Goal: Task Accomplishment & Management: Manage account settings

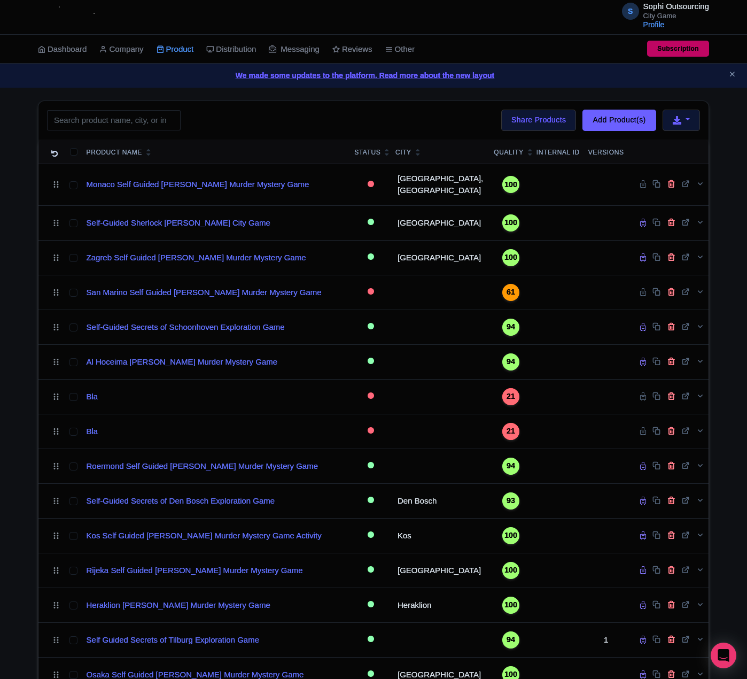
click at [52, 71] on link "We made some updates to the platform. Read more about the new layout" at bounding box center [373, 75] width 735 height 11
click at [151, 138] on div "Search Bulk Actions Delete Add to Collection Share Products Add to Collection C…" at bounding box center [373, 120] width 670 height 38
click at [156, 125] on input "search" at bounding box center [114, 120] width 134 height 20
click at [206, 124] on div "Search Bulk Actions Delete Add to Collection Share Products Add to Collection C…" at bounding box center [373, 120] width 670 height 38
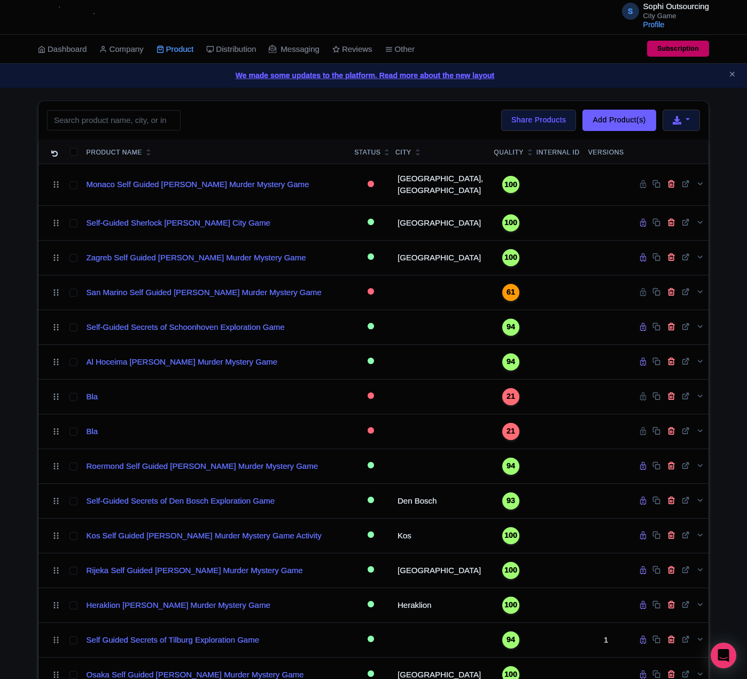
drag, startPoint x: 157, startPoint y: 110, endPoint x: 136, endPoint y: 122, distance: 24.5
click at [156, 111] on div "Search Bulk Actions Delete Add to Collection Share Products Add to Collection C…" at bounding box center [373, 120] width 670 height 38
click at [136, 122] on input "search" at bounding box center [114, 120] width 134 height 20
paste input "Freiburg"
type input "Freiburg"
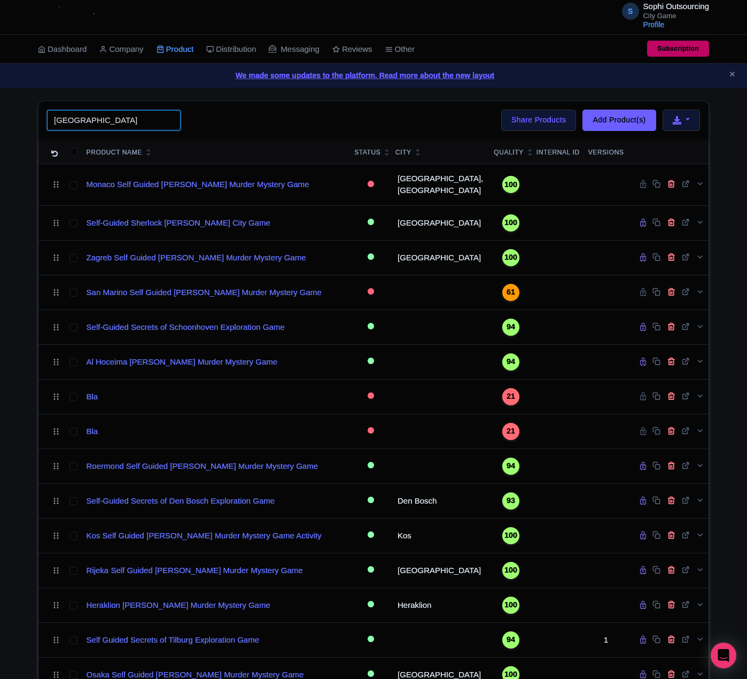
click button "Search" at bounding box center [0, 0] width 0 height 0
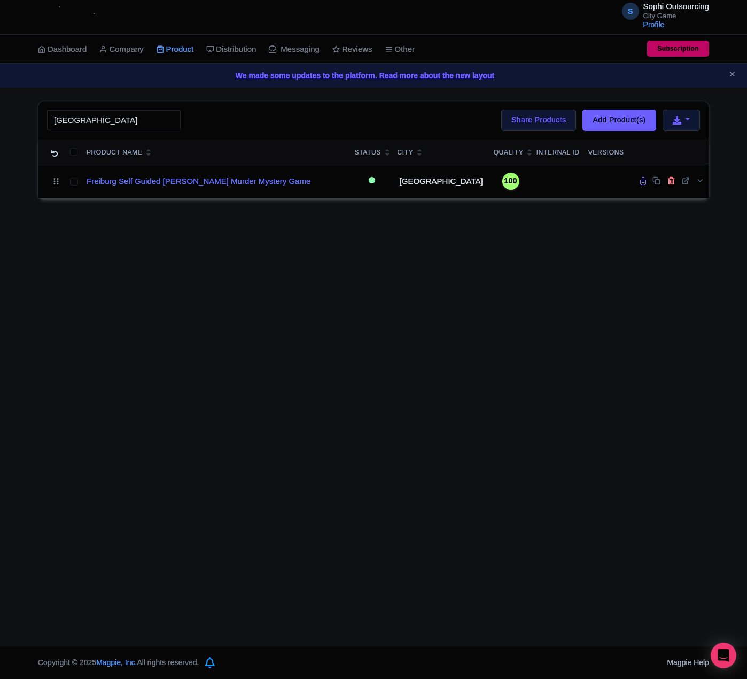
click at [182, 379] on div "S Sophi Outsourcing City Game Profile Users Settings Sign out Dashboard Company…" at bounding box center [373, 323] width 747 height 646
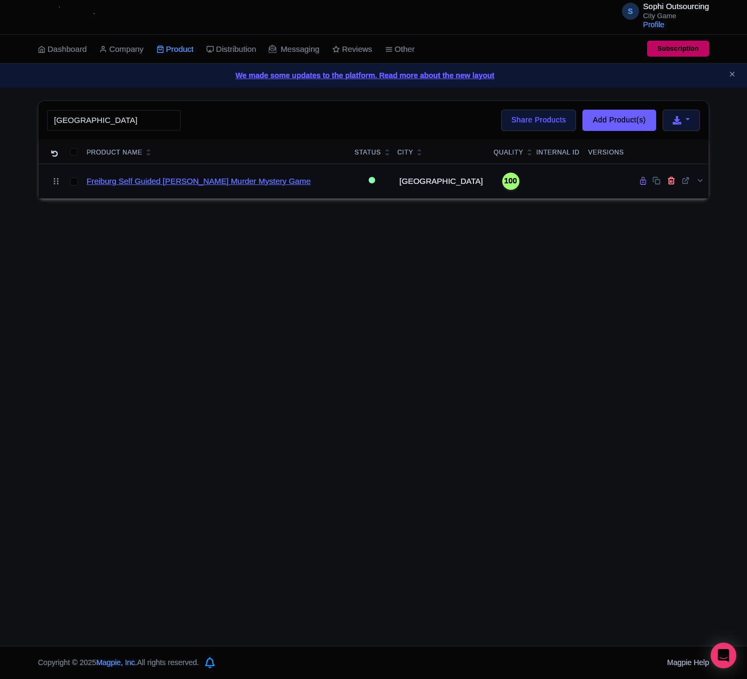
click at [158, 182] on link "Freiburg Self Guided Sherlock Holmes Murder Mystery Game" at bounding box center [199, 181] width 224 height 12
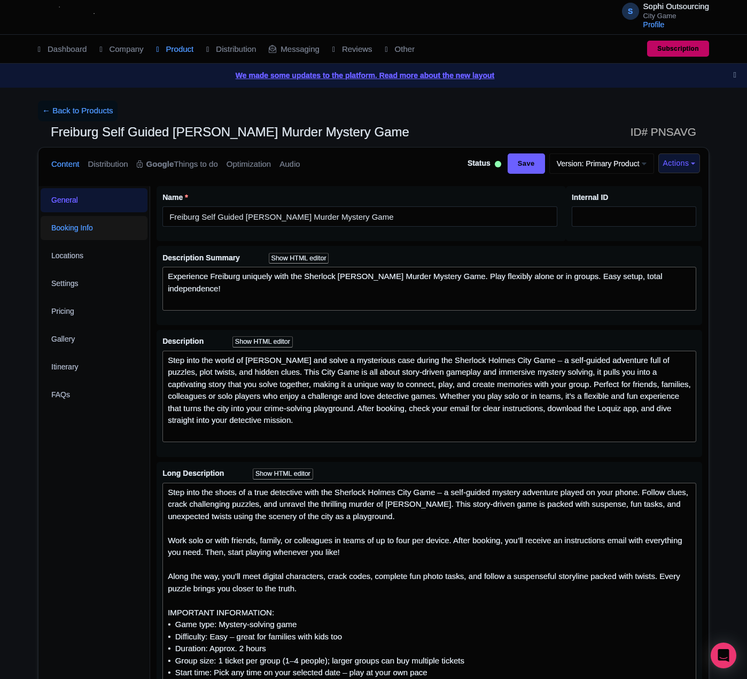
click at [82, 228] on link "Booking Info" at bounding box center [94, 228] width 107 height 24
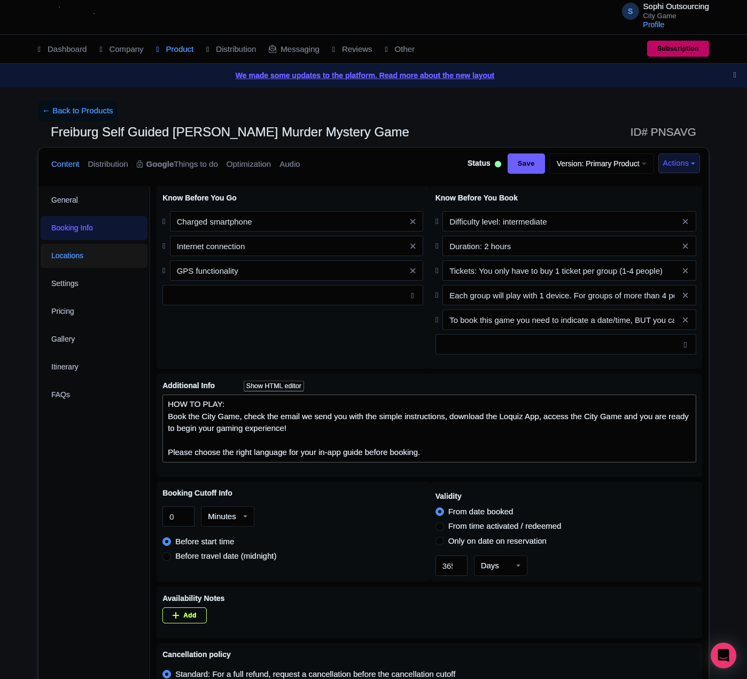
click at [78, 252] on link "Locations" at bounding box center [94, 256] width 107 height 24
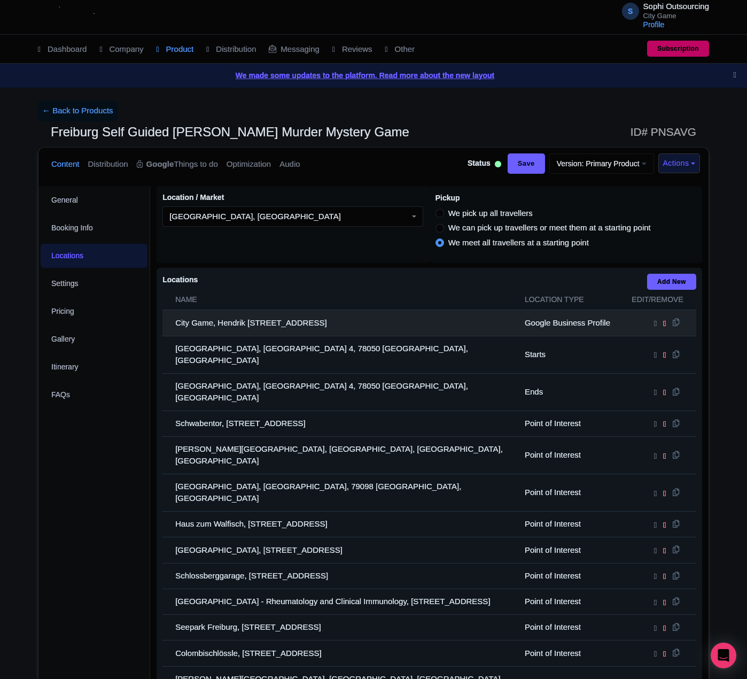
scroll to position [188, 0]
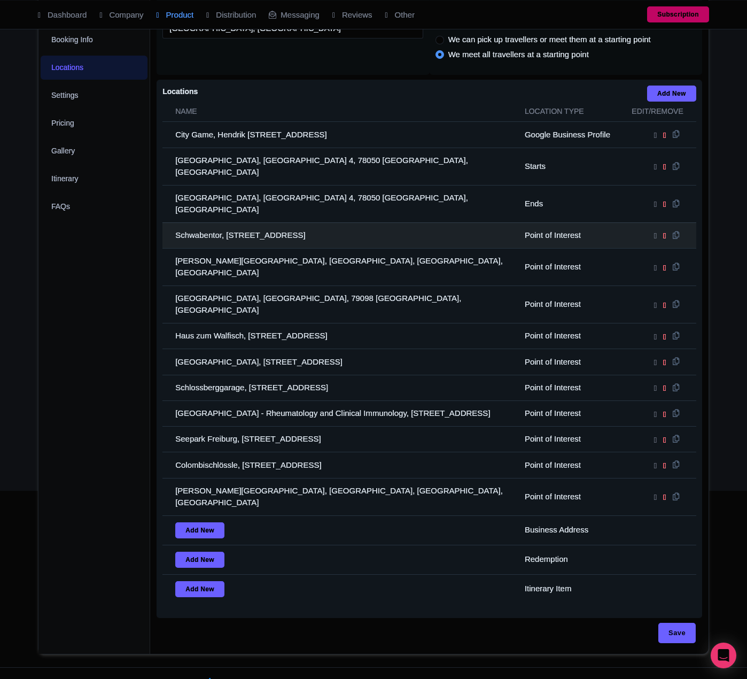
click at [197, 225] on td "Schwabentor, Schlossbergring 2, 79098 Freiburg im Breisgau, Germany" at bounding box center [341, 235] width 356 height 26
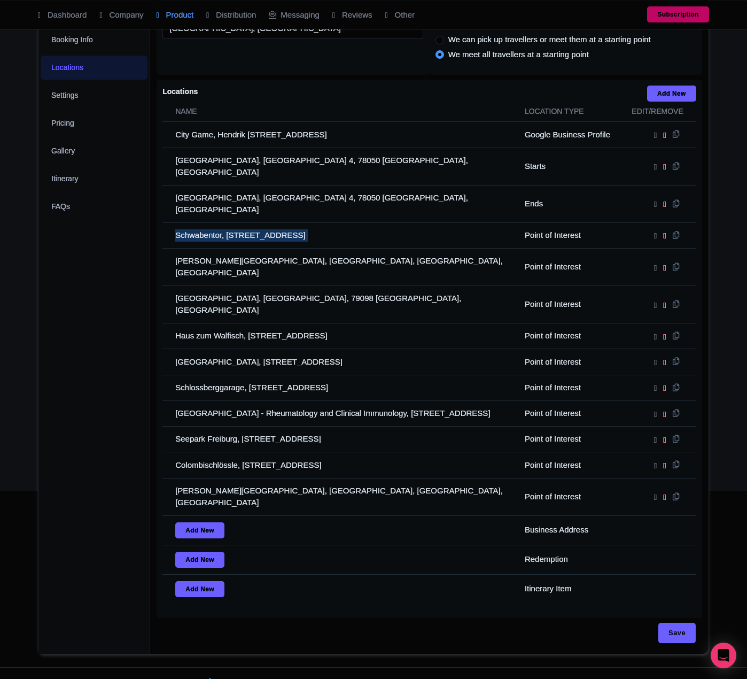
copy tr "Schwabentor, Schlossbergring 2, 79098 Freiburg im Breisgau, Germany"
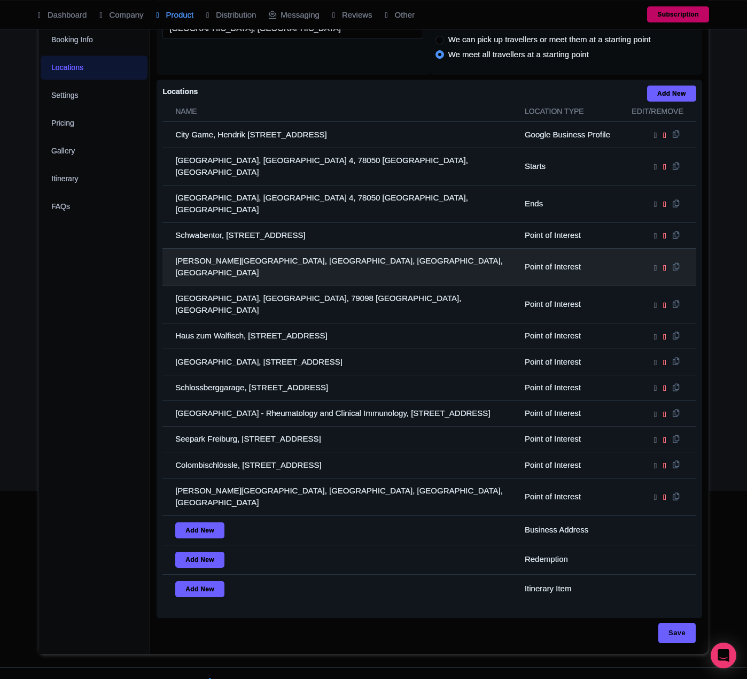
click at [206, 249] on td "Martin's Gate, Martinsgässle, Freiburg im Breisgau, Germany" at bounding box center [341, 266] width 356 height 37
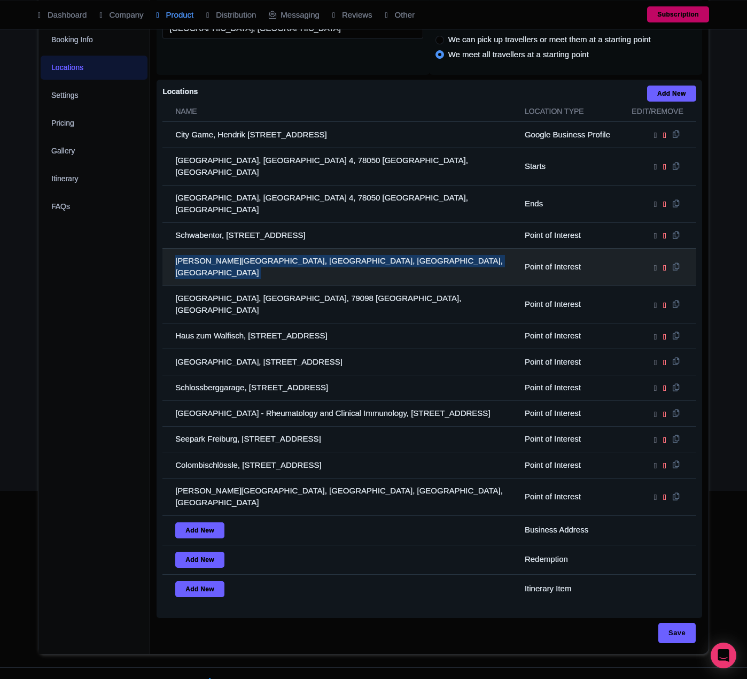
click at [206, 249] on td "Martin's Gate, Martinsgässle, Freiburg im Breisgau, Germany" at bounding box center [341, 266] width 356 height 37
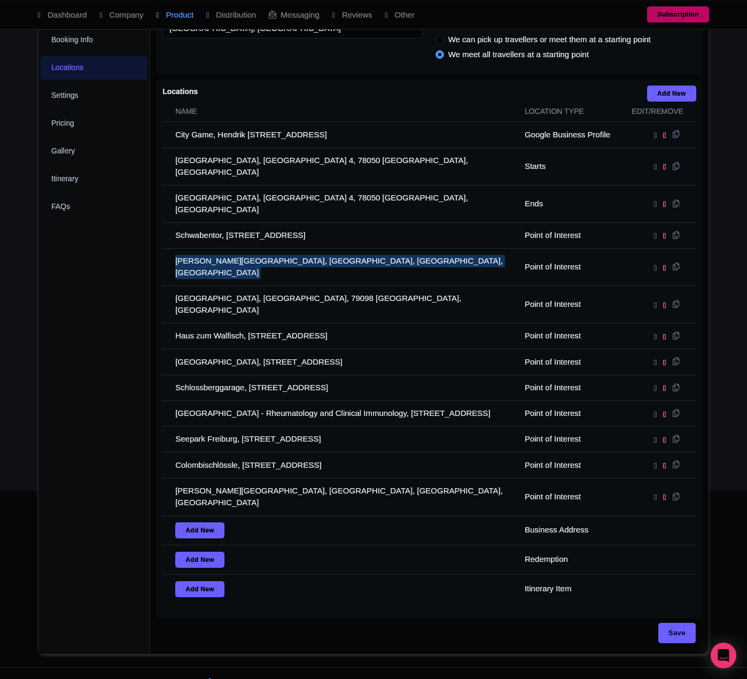
copy tr "Martin's Gate, Martinsgässle, Freiburg im Breisgau, Germany"
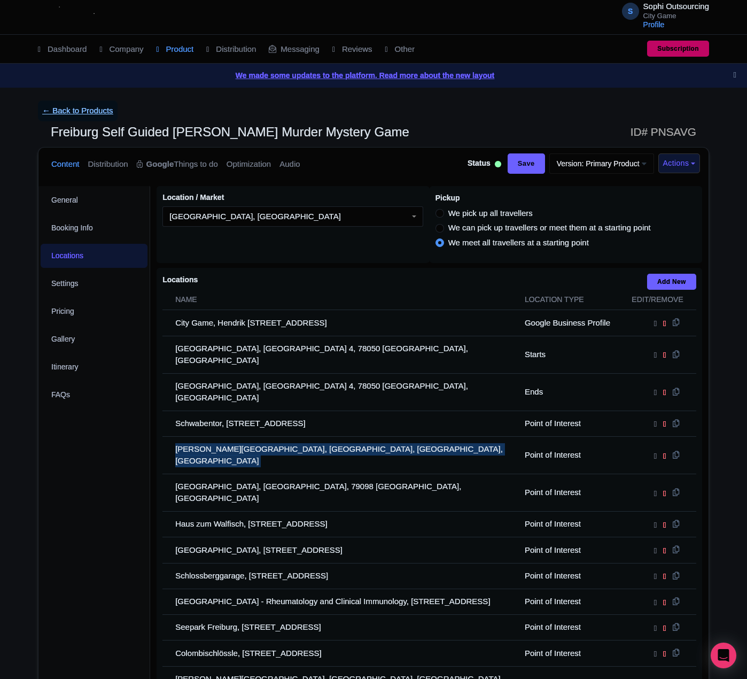
click at [83, 109] on link "← Back to Products" at bounding box center [78, 111] width 80 height 21
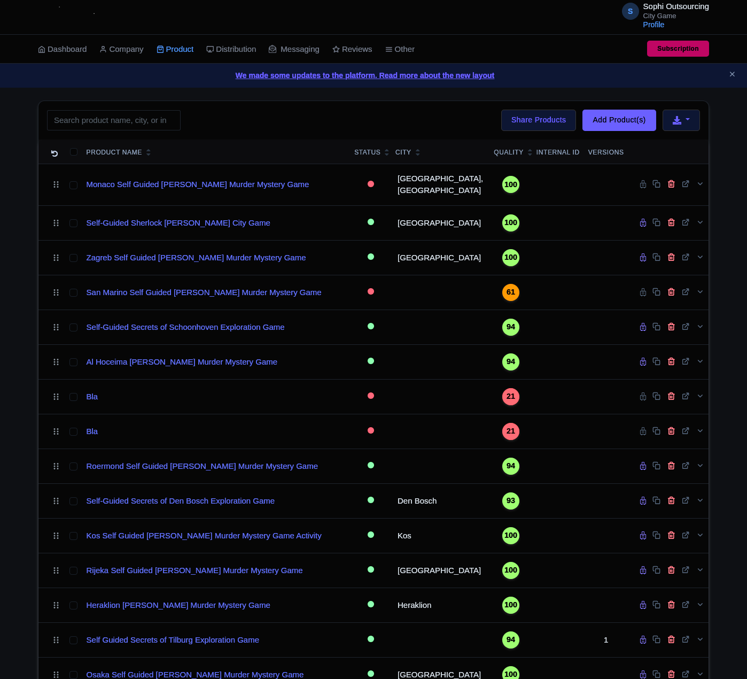
click at [129, 119] on input "search" at bounding box center [114, 120] width 134 height 20
click button "Search" at bounding box center [0, 0] width 0 height 0
drag, startPoint x: 117, startPoint y: 118, endPoint x: 112, endPoint y: 120, distance: 5.5
click at [113, 120] on input "Lubeckd" at bounding box center [114, 120] width 134 height 20
type input "Lubeck"
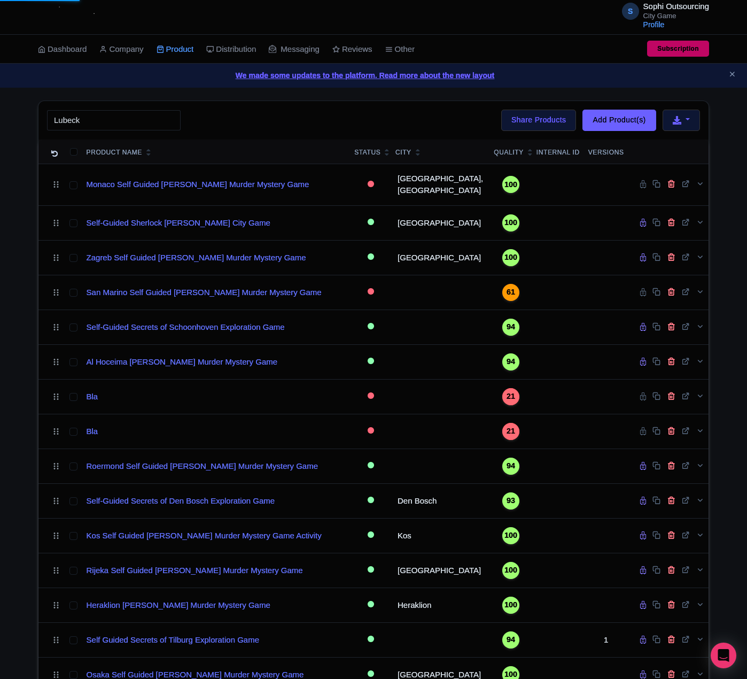
click button "Search" at bounding box center [0, 0] width 0 height 0
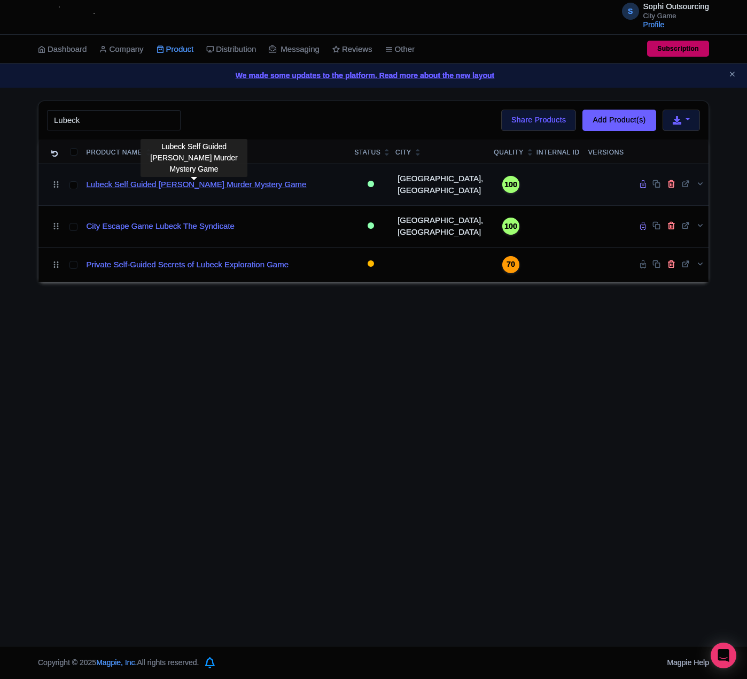
click at [158, 187] on link "Lubeck Self Guided Sherlock Holmes Murder Mystery Game" at bounding box center [197, 185] width 220 height 12
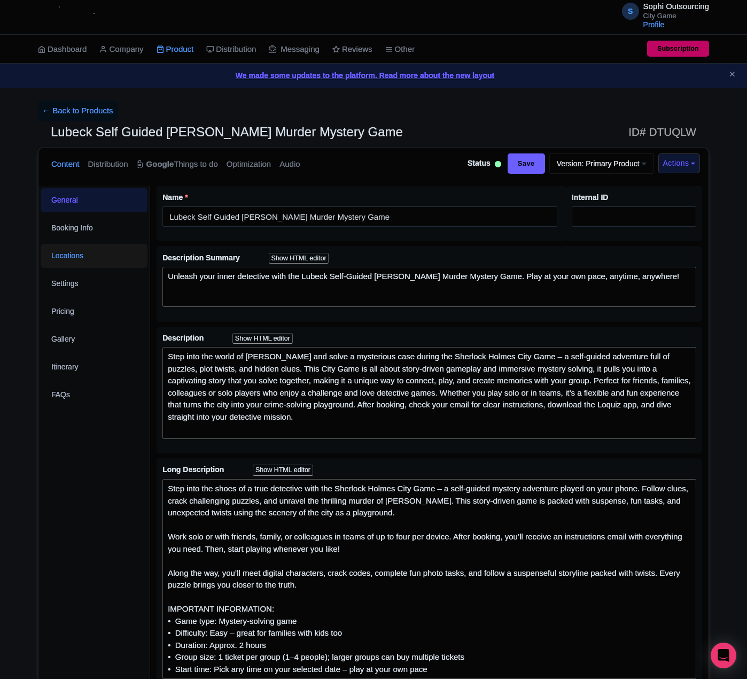
click at [130, 264] on link "Locations" at bounding box center [94, 256] width 107 height 24
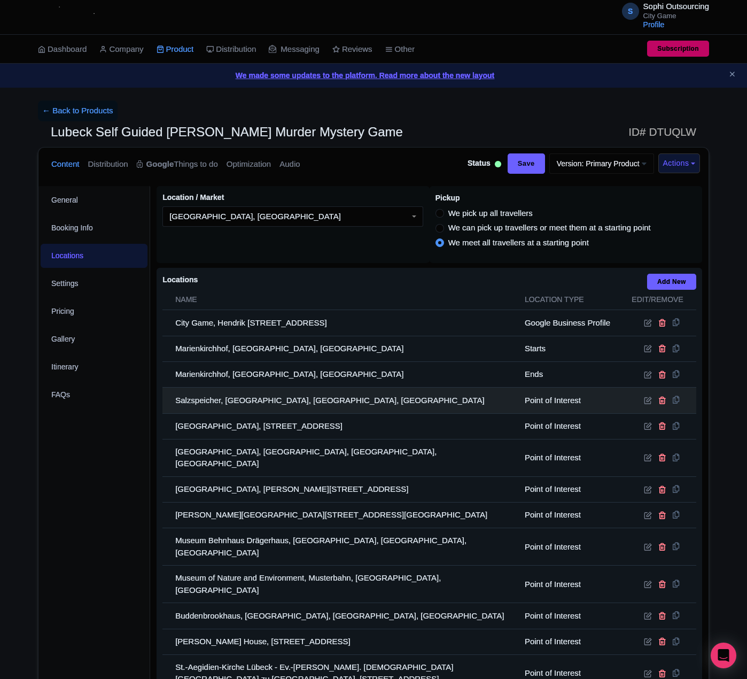
click at [260, 409] on td "Salzspeicher, [GEOGRAPHIC_DATA], [GEOGRAPHIC_DATA], [GEOGRAPHIC_DATA]" at bounding box center [341, 401] width 356 height 26
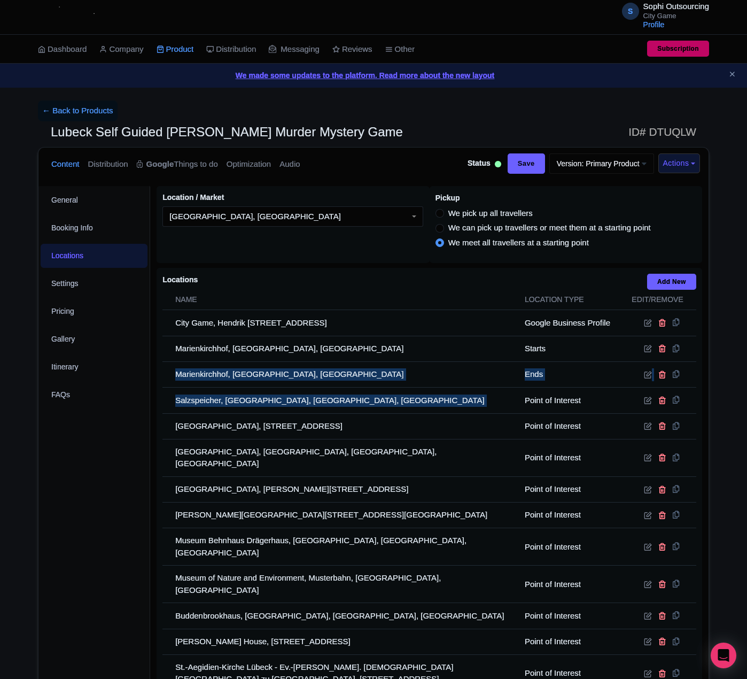
click at [99, 373] on div "General Booking Info Locations Settings Pricing Gallery Itinerary FAQs Lubeck S…" at bounding box center [373, 605] width 670 height 850
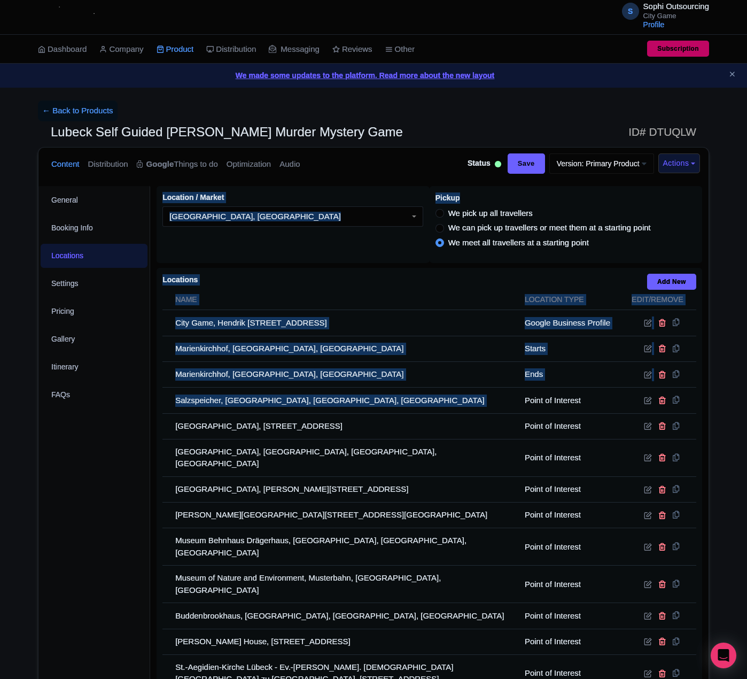
copy div "Location / Market i [GEOGRAPHIC_DATA], [GEOGRAPHIC_DATA] [GEOGRAPHIC_DATA], [GE…"
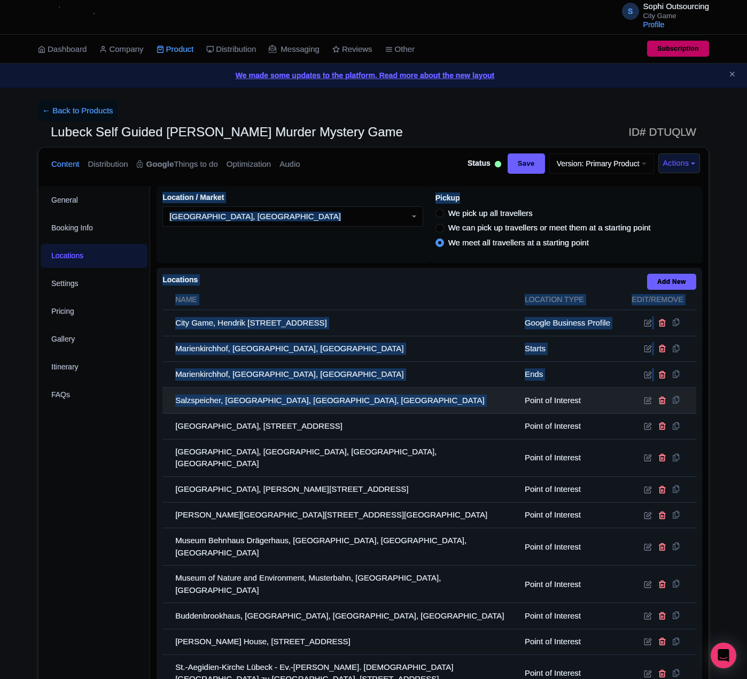
click at [305, 396] on td "Salzspeicher, [GEOGRAPHIC_DATA], [GEOGRAPHIC_DATA], [GEOGRAPHIC_DATA]" at bounding box center [341, 401] width 356 height 26
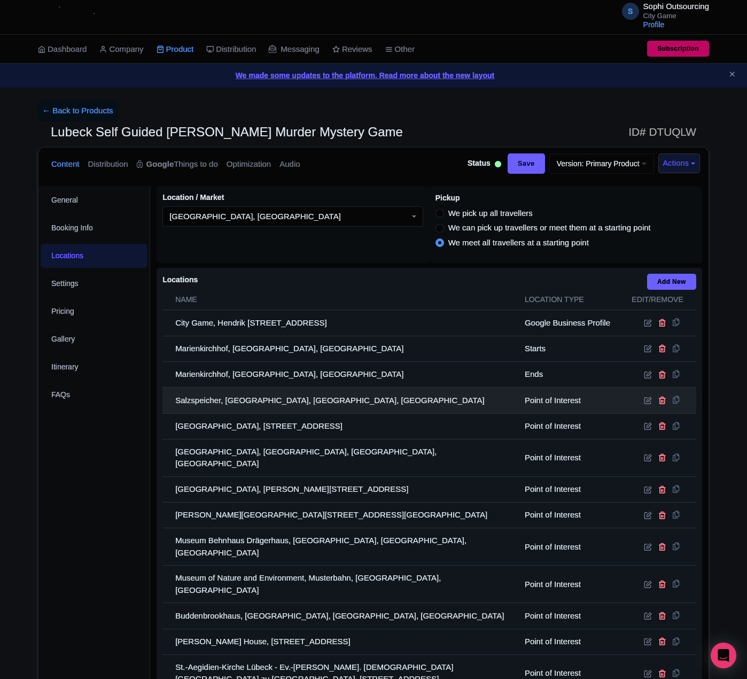
click at [295, 399] on td "Salzspeicher, [GEOGRAPHIC_DATA], [GEOGRAPHIC_DATA], [GEOGRAPHIC_DATA]" at bounding box center [341, 401] width 356 height 26
click at [295, 399] on td "Salzspeicher, Wallstraße, Lübeck, Germany" at bounding box center [341, 401] width 356 height 26
copy tr "Salzspeicher, Wallstraße, Lübeck, Germany"
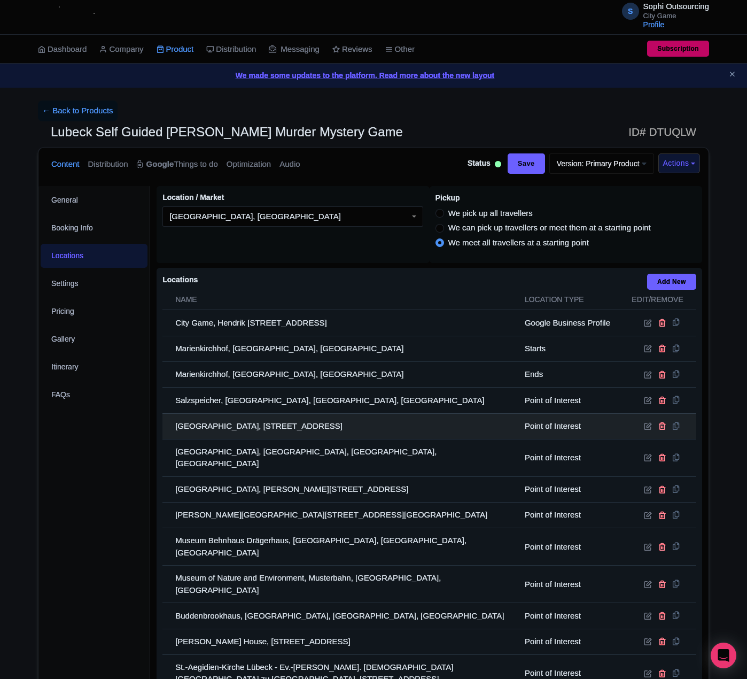
click at [230, 429] on td "Lübeck Cathedral, Mühlendamm 2-6, 23552 Lübeck, Germany" at bounding box center [341, 426] width 356 height 26
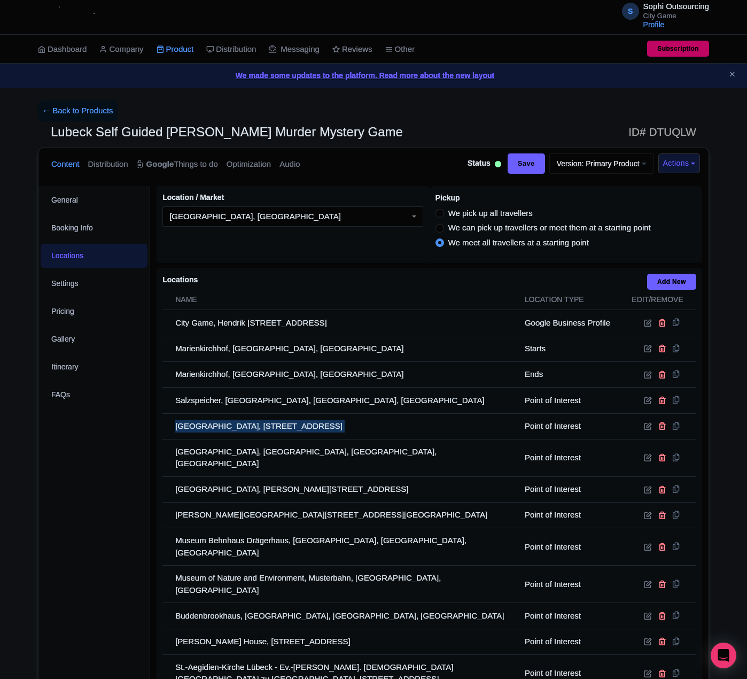
copy tr "Lübeck Cathedral, Mühlendamm 2-6, 23552 Lübeck, Germany"
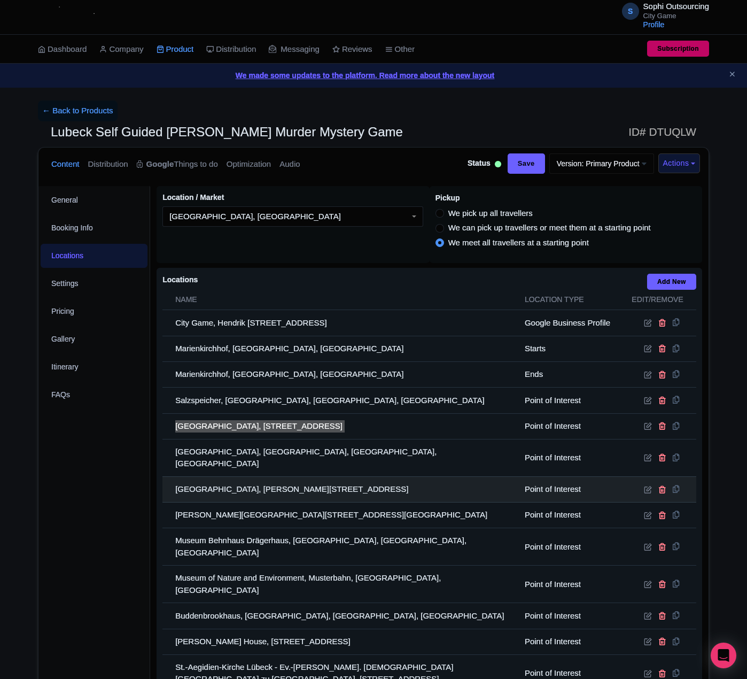
scroll to position [267, 0]
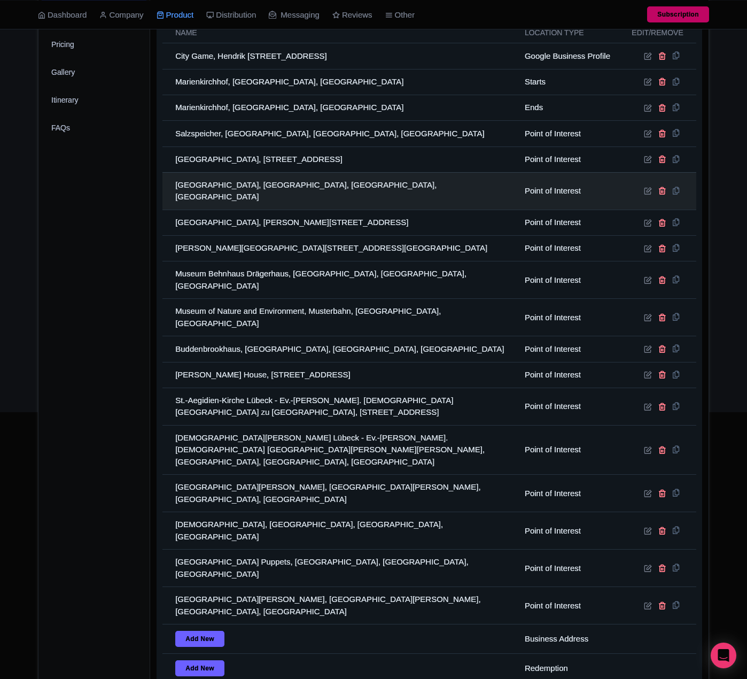
click at [322, 197] on td "Museum Holstentor, Holstentorplatz, Lübeck, Germany" at bounding box center [341, 190] width 356 height 37
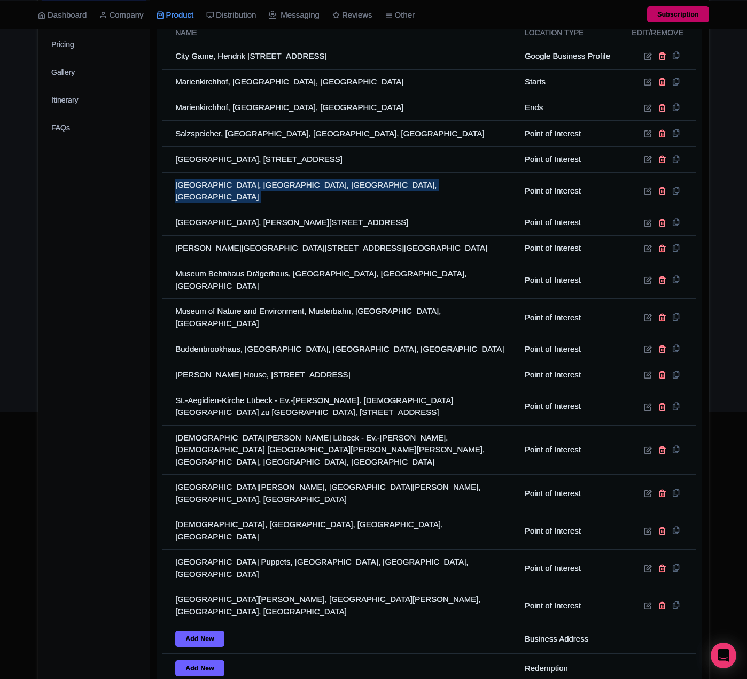
drag, startPoint x: 322, startPoint y: 197, endPoint x: 14, endPoint y: 199, distance: 307.9
click at [308, 198] on td "Museum Holstentor, Holstentorplatz, Lübeck, Germany" at bounding box center [341, 190] width 356 height 37
copy tr "Museum Holstentor, Holstentorplatz, Lübeck, Germany"
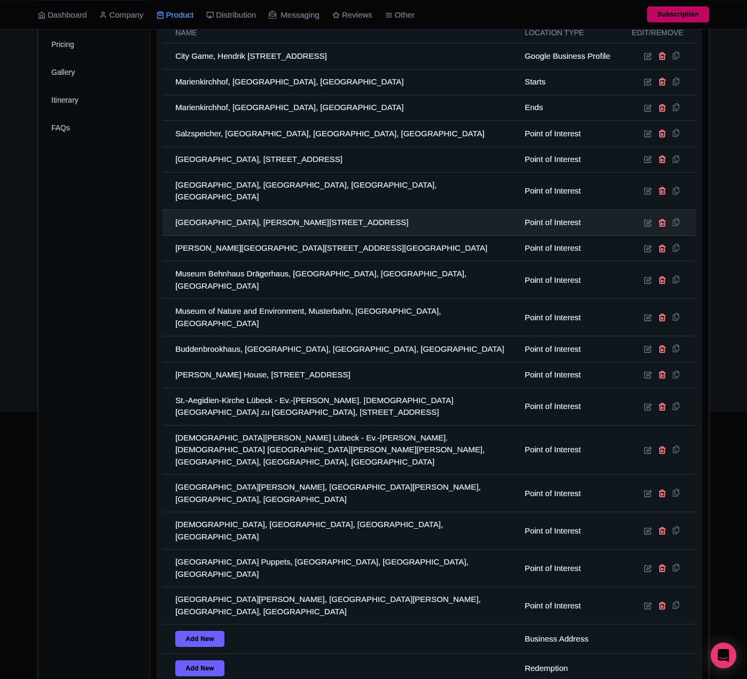
click at [270, 220] on td "Hospital of the Holy Spirit, Koberg 11, 23552 Lübeck, Germany" at bounding box center [341, 223] width 356 height 26
copy tr "Hospital of the Holy Spirit, Koberg 11, 23552 Lübeck, Germany"
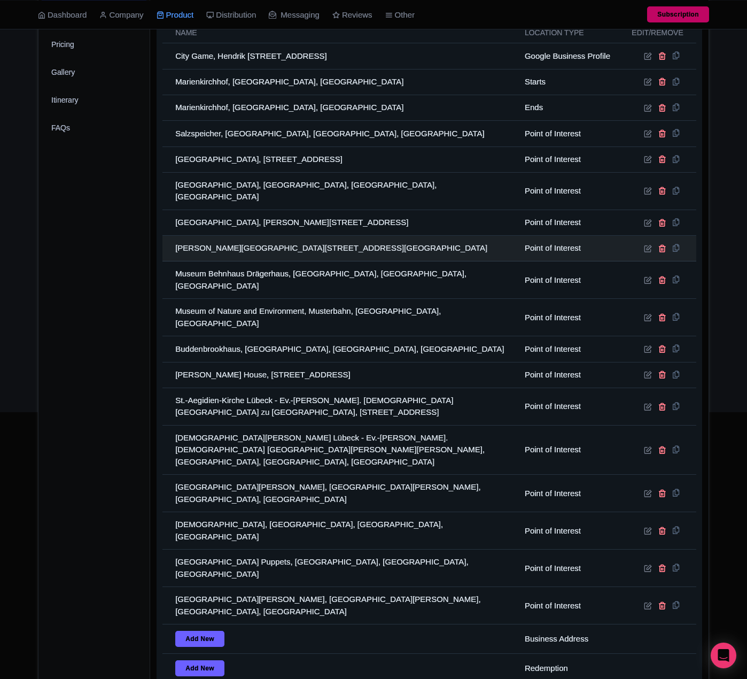
click at [339, 246] on td "Willy Brandt House, Lübeck, Königstraße 21, 23552 Lübeck, Germany" at bounding box center [341, 249] width 356 height 26
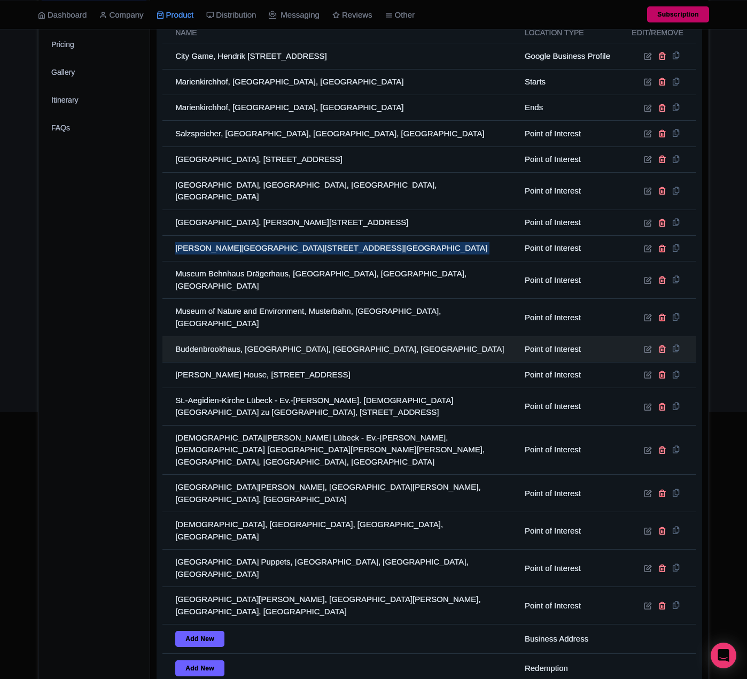
copy tr "Willy Brandt House, Lübeck, Königstraße 21, 23552 Lübeck, Germany"
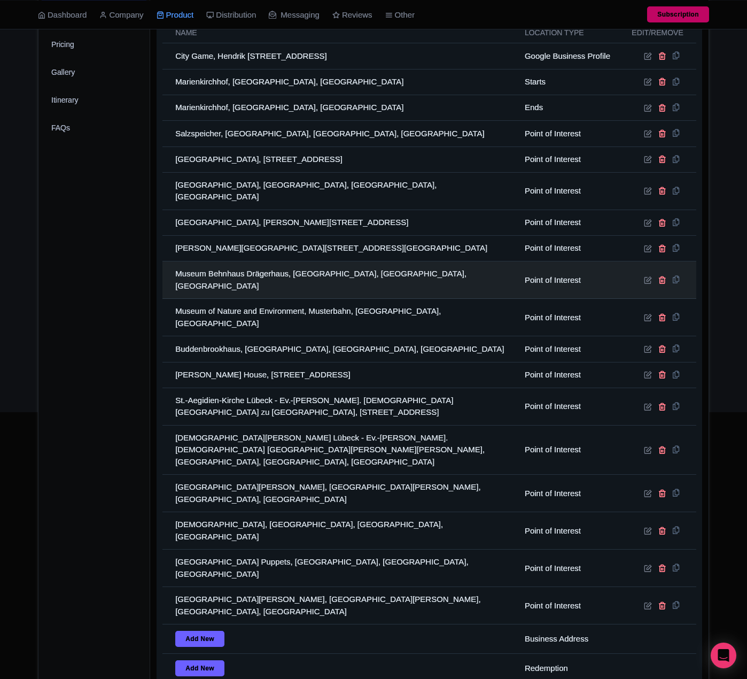
drag, startPoint x: 4, startPoint y: 311, endPoint x: 268, endPoint y: 276, distance: 266.4
click at [268, 276] on td "Museum Behnhaus Drägerhaus, Königstraße, Lübeck, Germany" at bounding box center [341, 279] width 356 height 37
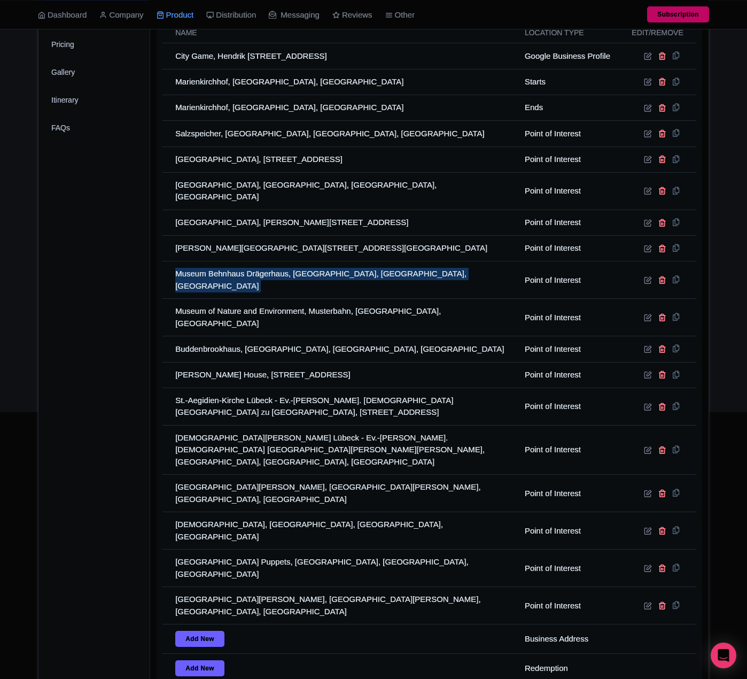
drag, startPoint x: 268, startPoint y: 276, endPoint x: 18, endPoint y: 350, distance: 261.0
click at [266, 276] on td "Museum Behnhaus Drägerhaus, Königstraße, Lübeck, Germany" at bounding box center [341, 279] width 356 height 37
copy tr "Museum Behnhaus Drägerhaus, Königstraße, Lübeck, Germany"
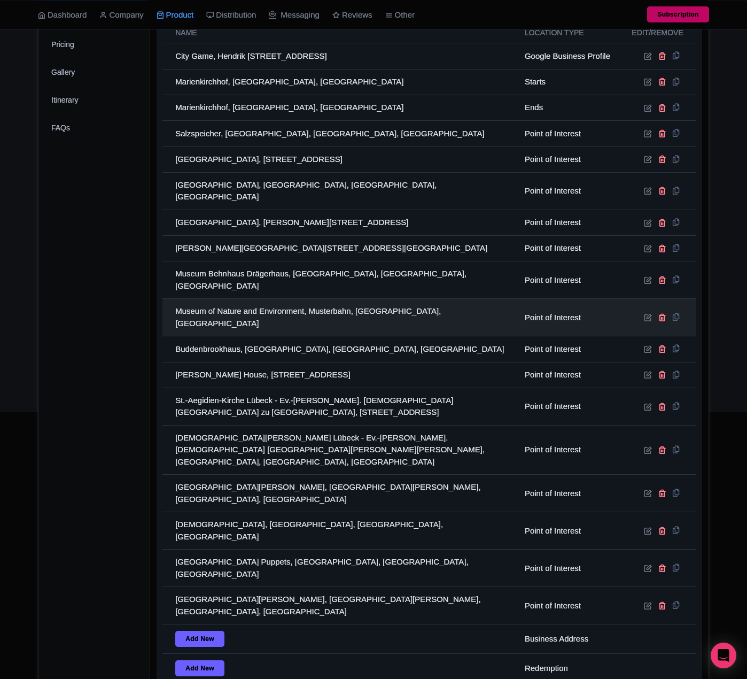
click at [291, 299] on td "Museum of Nature and Environment, Musterbahn, Lübeck, Germany" at bounding box center [341, 317] width 356 height 37
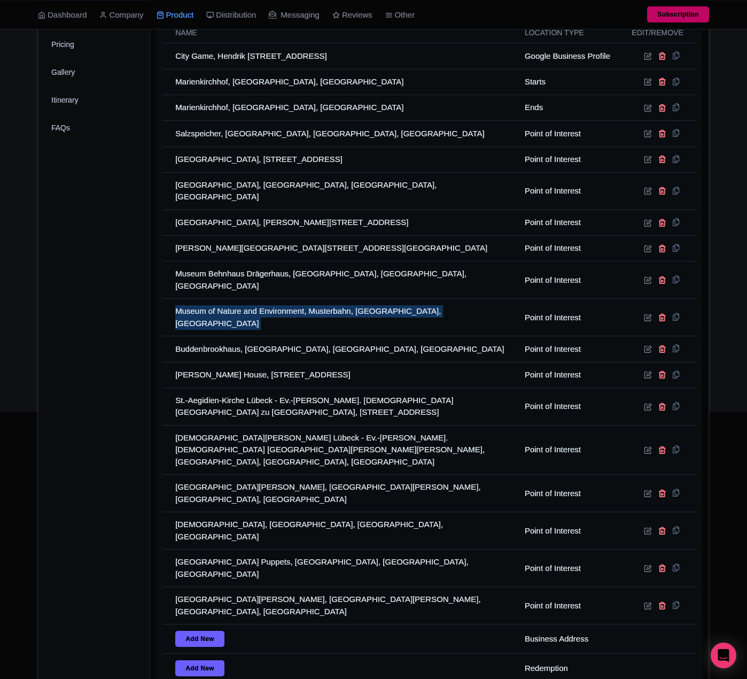
copy tr "Museum of Nature and Environment, Musterbahn, Lübeck, Germany"
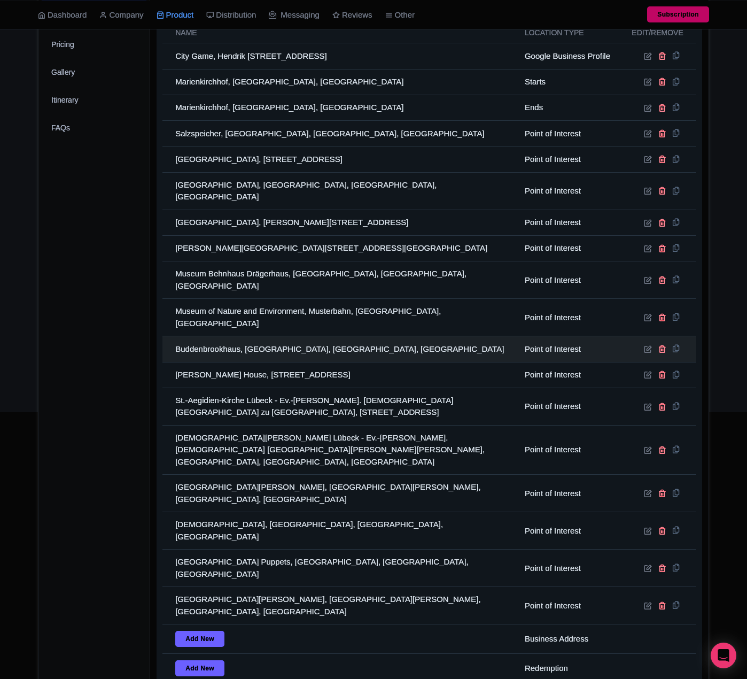
click at [308, 336] on td "Buddenbrookhaus, Mengstraße, Lübeck, Germany" at bounding box center [341, 349] width 356 height 26
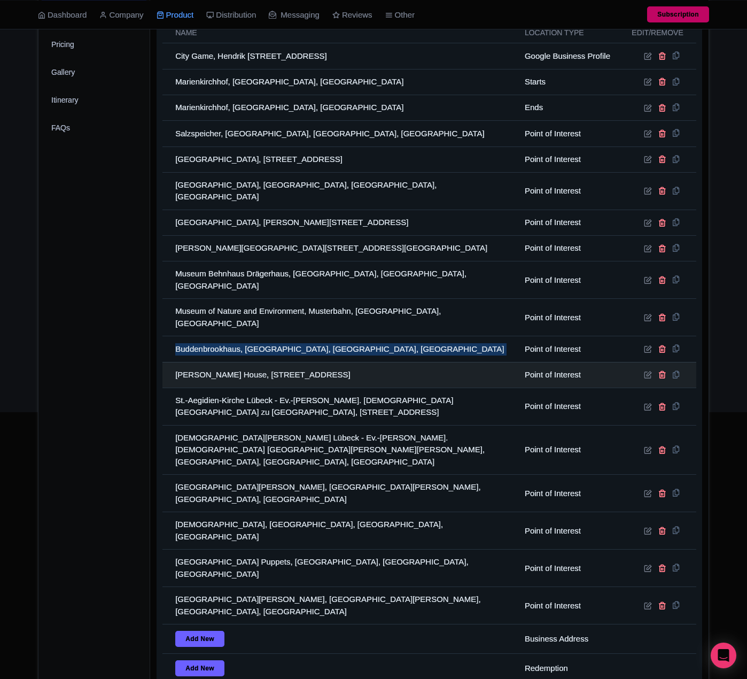
copy tr "Buddenbrookhaus, Mengstraße, Lübeck, Germany"
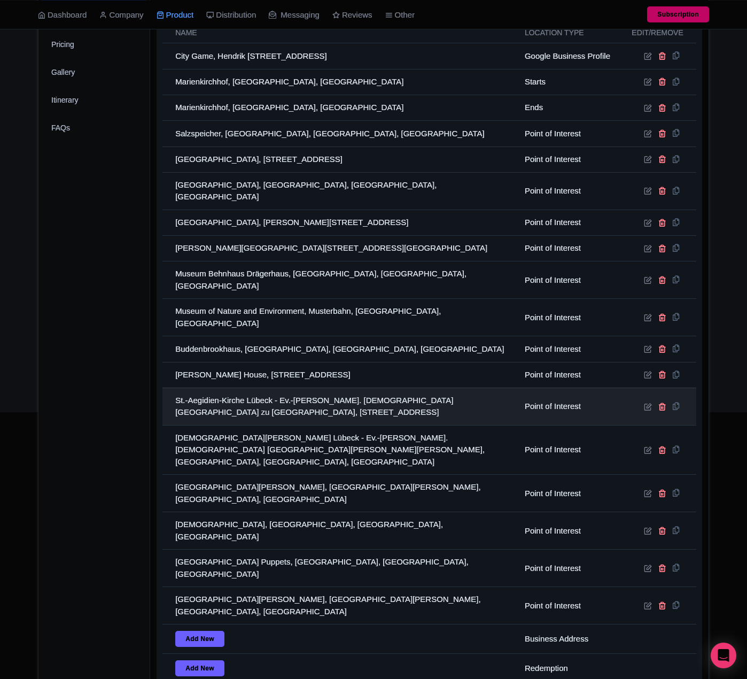
click at [273, 388] on td "St.-Aegidien-Kirche Lübeck - Ev.-Luth. Kirchengemeinde St. Aegidien zu Lübeck, …" at bounding box center [341, 406] width 356 height 37
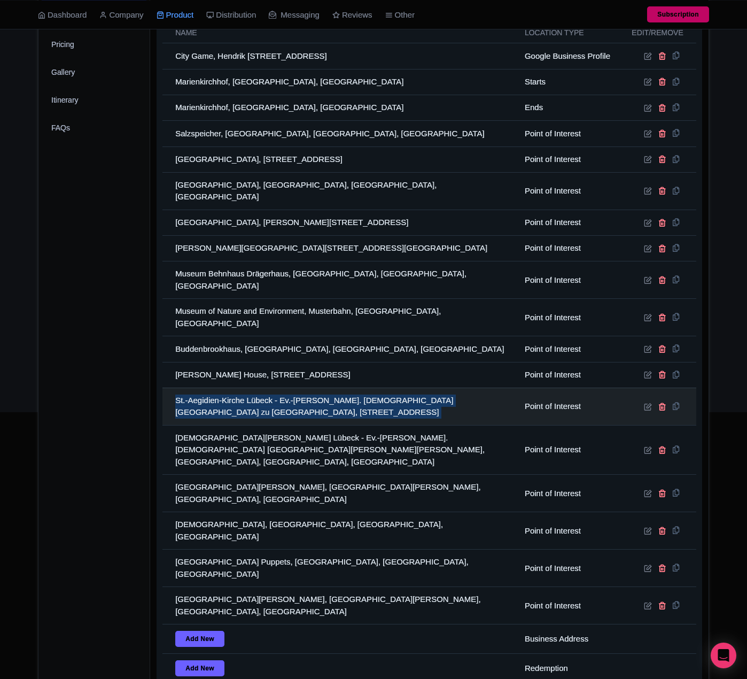
click at [273, 388] on td "St.-Aegidien-Kirche Lübeck - Ev.-Luth. Kirchengemeinde St. Aegidien zu Lübeck, …" at bounding box center [341, 406] width 356 height 37
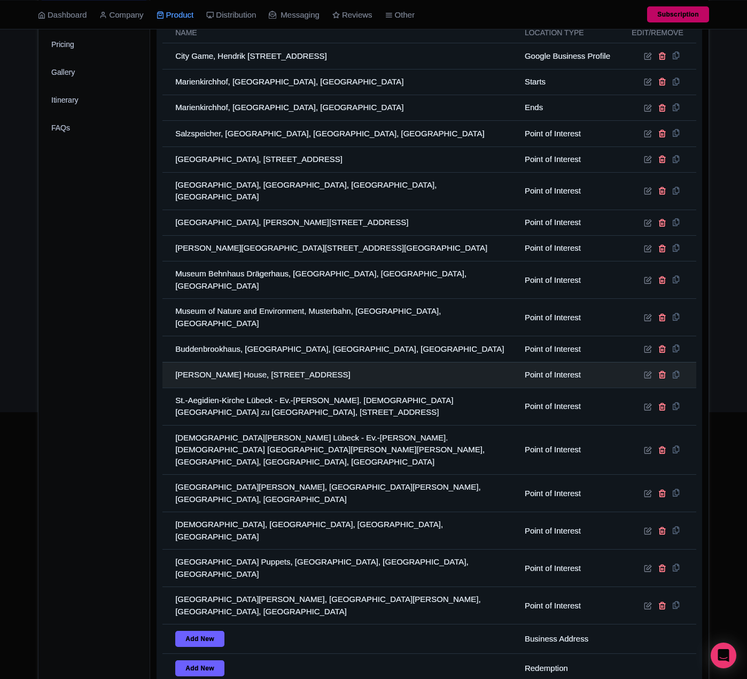
click at [276, 362] on td "Günter Grass House, Glockengießerstraße 21, 23552 Lübeck, Germany" at bounding box center [341, 375] width 356 height 26
copy tr "Günter Grass House, Glockengießerstraße 21, 23552 Lübeck, Germany"
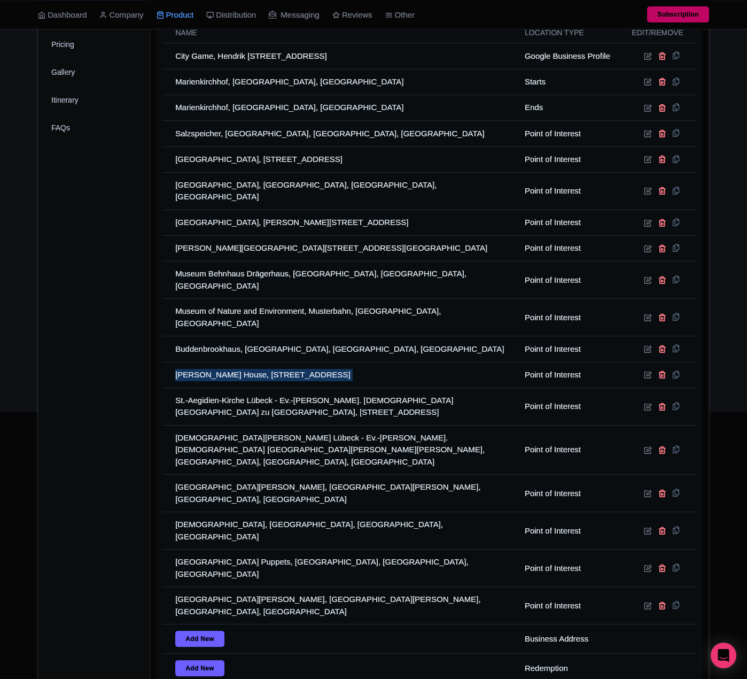
scroll to position [321, 0]
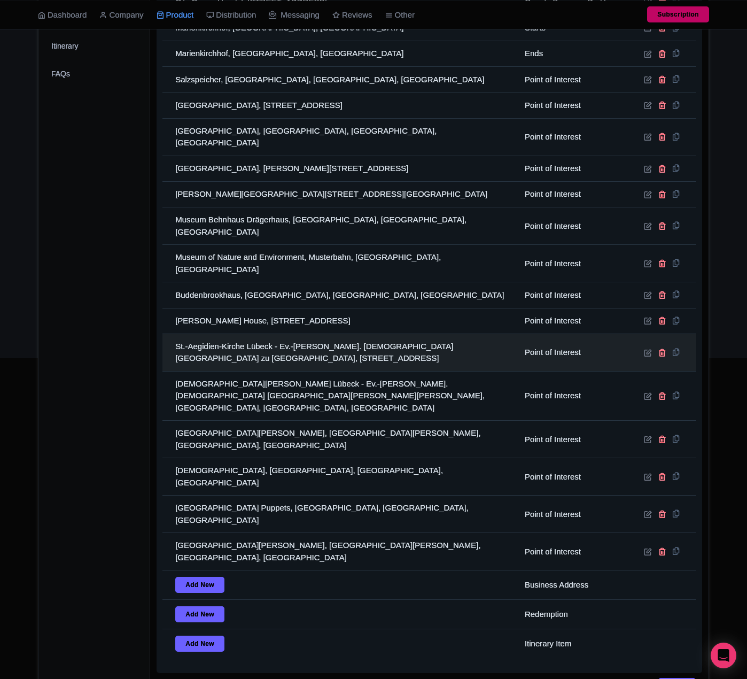
drag, startPoint x: 13, startPoint y: 343, endPoint x: 186, endPoint y: 334, distance: 173.0
click at [186, 334] on td "St.-Aegidien-Kirche Lübeck - Ev.-Luth. Kirchengemeinde St. Aegidien zu Lübeck, …" at bounding box center [341, 352] width 356 height 37
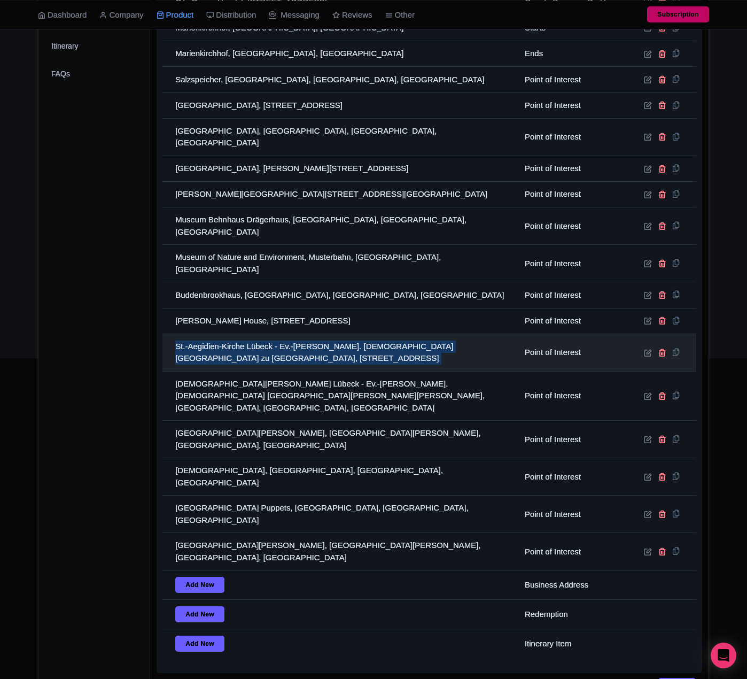
click at [186, 334] on td "St.-Aegidien-Kirche Lübeck - Ev.-Luth. Kirchengemeinde St. Aegidien zu Lübeck, …" at bounding box center [341, 352] width 356 height 37
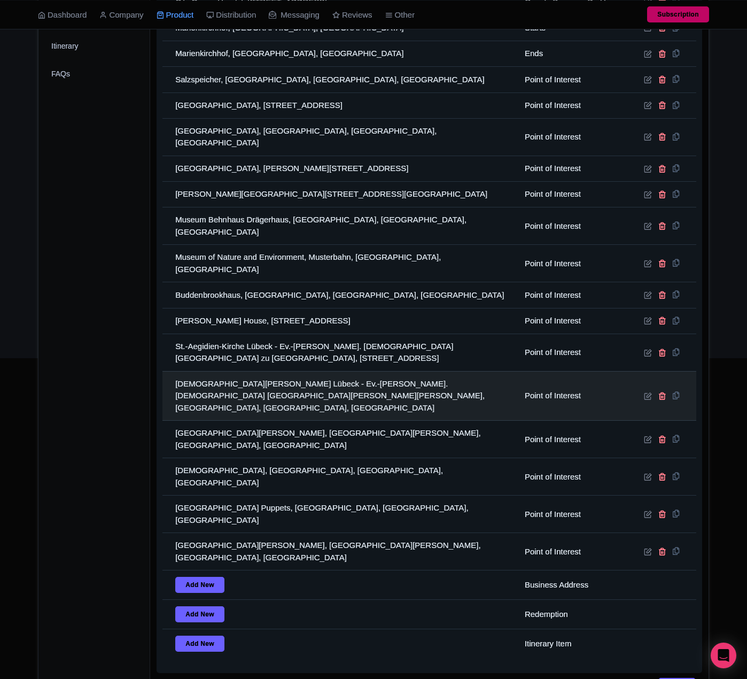
click at [273, 377] on td "St.-Jakobi-Kirche Lübeck - Ev.-Luth. Kirchengemeinde St. Jakobi Lübeck, Jakobik…" at bounding box center [341, 396] width 356 height 50
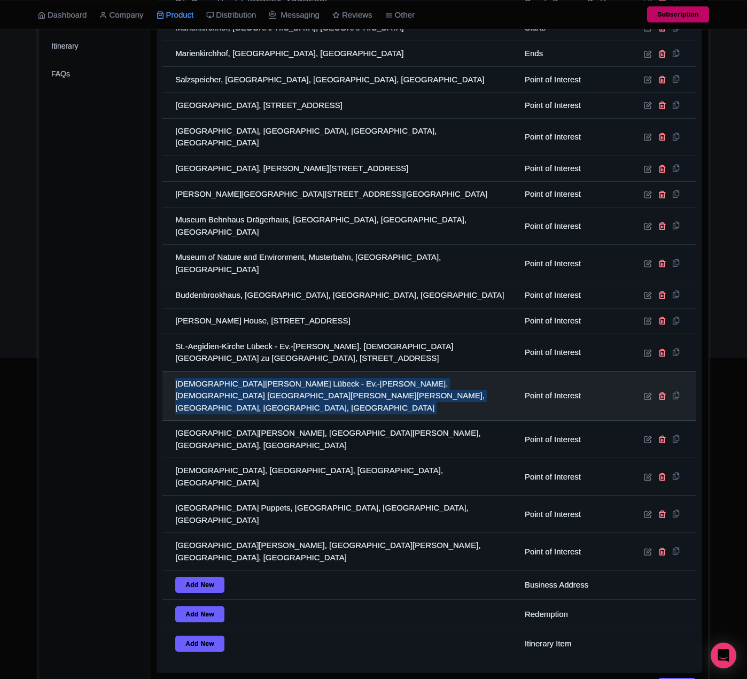
click at [273, 377] on td "St.-Jakobi-Kirche Lübeck - Ev.-Luth. Kirchengemeinde St. Jakobi Lübeck, Jakobik…" at bounding box center [341, 396] width 356 height 50
click at [266, 371] on td "St.-Jakobi-Kirche Lübeck - Ev.-Luth. Kirchengemeinde St. Jakobi Lübeck, Jakobik…" at bounding box center [341, 396] width 356 height 50
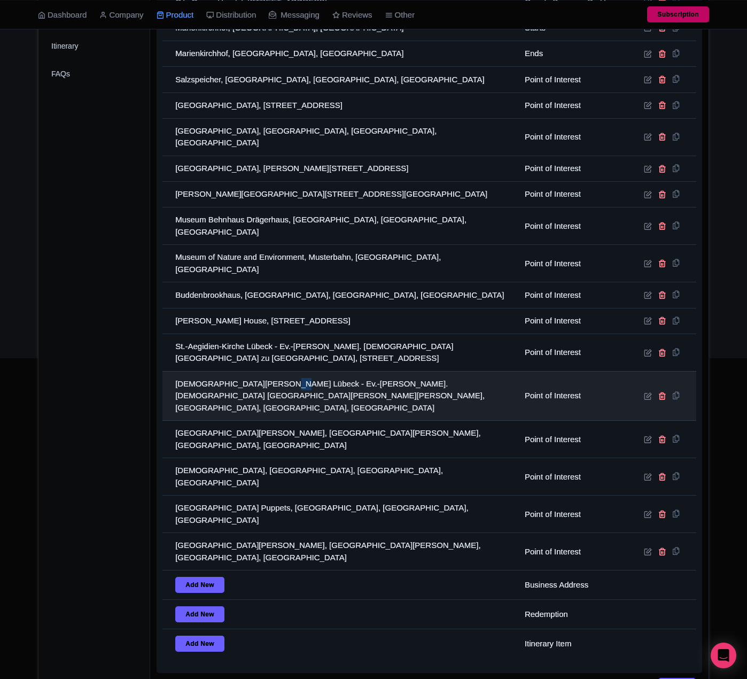
click at [266, 371] on td "St.-Jakobi-Kirche Lübeck - Ev.-Luth. Kirchengemeinde St. Jakobi Lübeck, Jakobik…" at bounding box center [341, 396] width 356 height 50
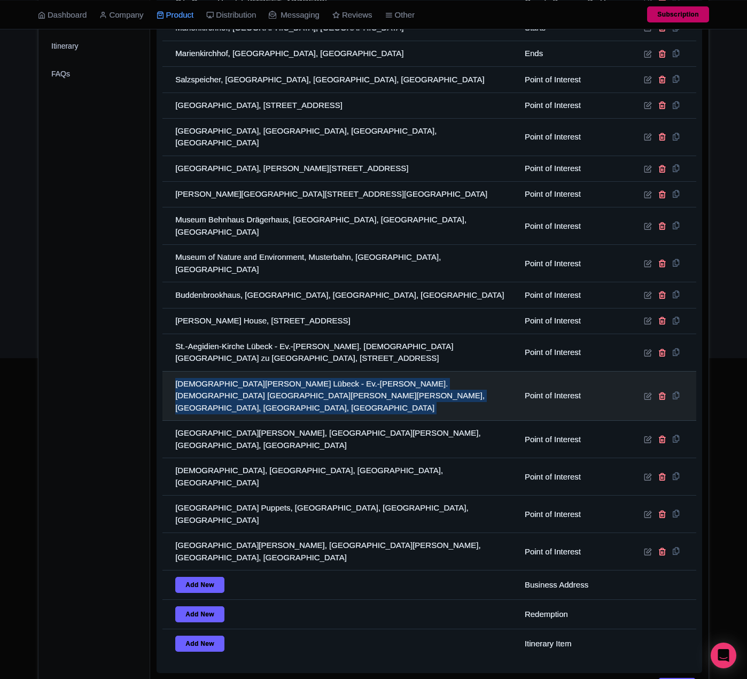
click at [266, 371] on td "St.-Jakobi-Kirche Lübeck - Ev.-Luth. Kirchengemeinde St. Jakobi Lübeck, Jakobik…" at bounding box center [341, 396] width 356 height 50
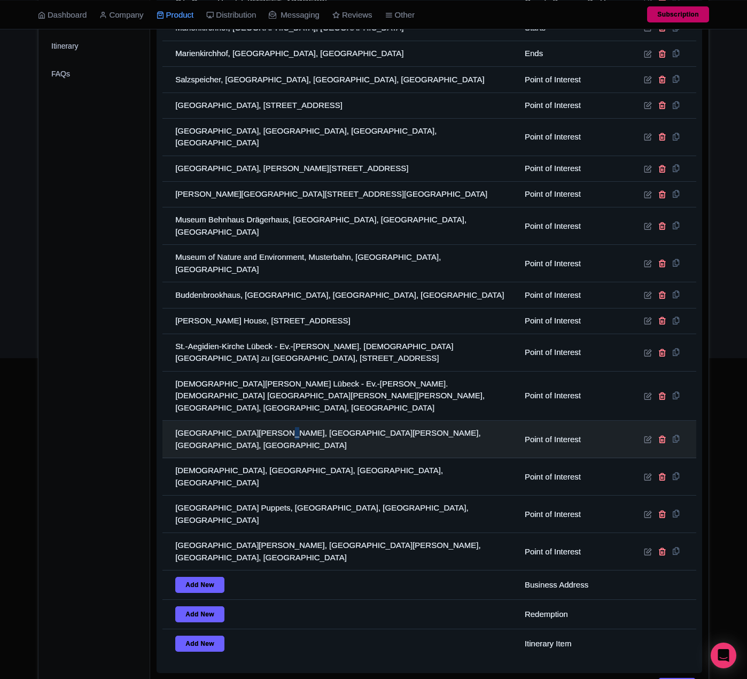
click at [264, 421] on td "St. Annen, St.-Annen-Straße, Lübeck, Germany" at bounding box center [341, 439] width 356 height 37
click at [261, 421] on td "St. Annen, St.-Annen-Straße, Lübeck, Germany" at bounding box center [341, 439] width 356 height 37
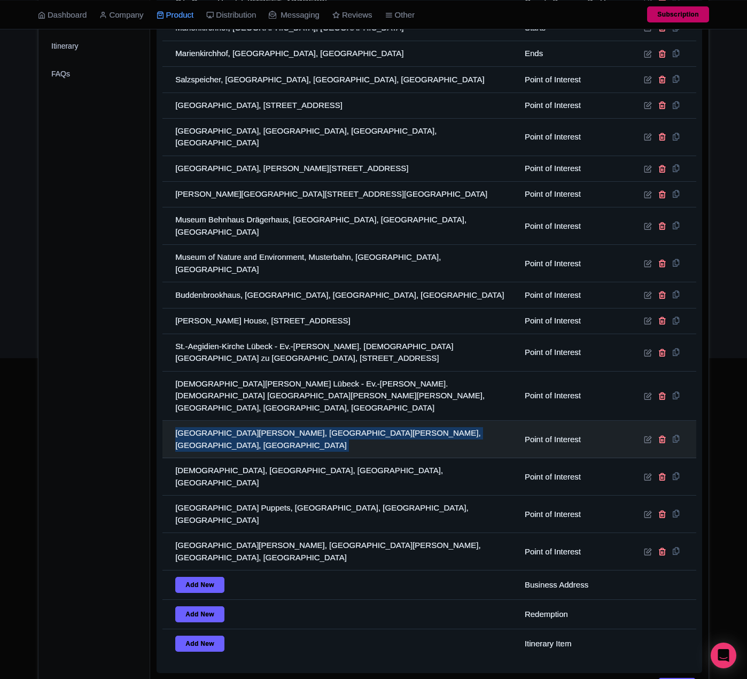
click at [261, 421] on td "St. Annen, St.-Annen-Straße, Lübeck, Germany" at bounding box center [341, 439] width 356 height 37
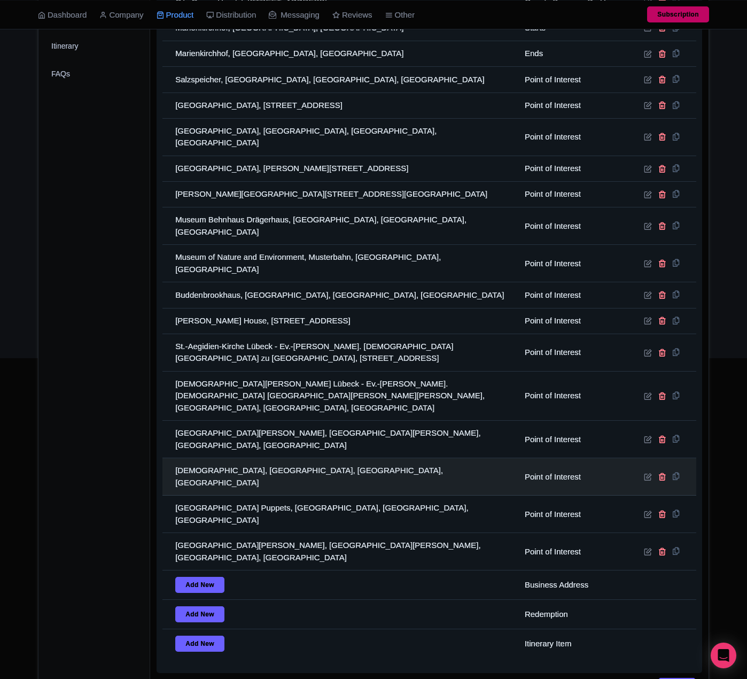
click at [220, 458] on td "Katharinenkirche, Königstraße, Lübeck, Germany" at bounding box center [341, 476] width 356 height 37
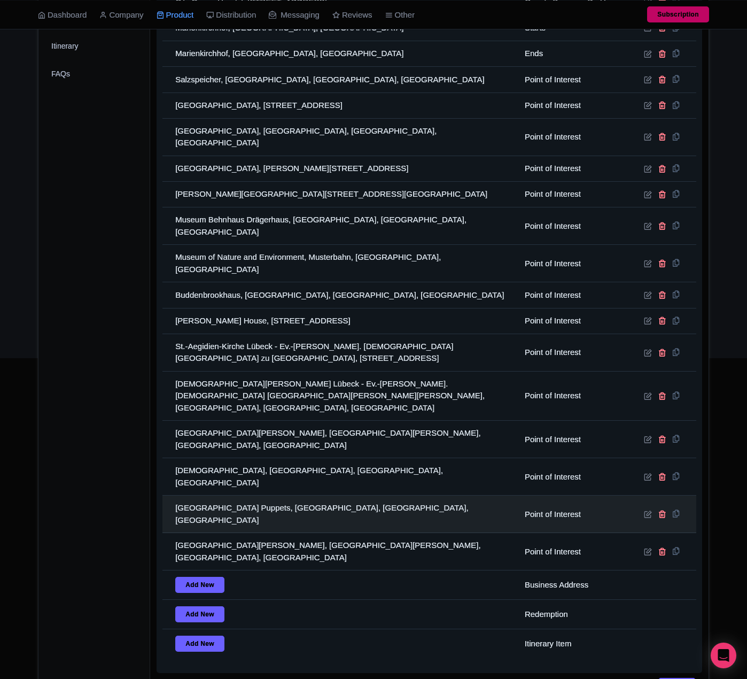
click at [206, 496] on td "Lübeck Museum of Theatre Puppets, Kolk, Lübeck, Germany" at bounding box center [341, 514] width 356 height 37
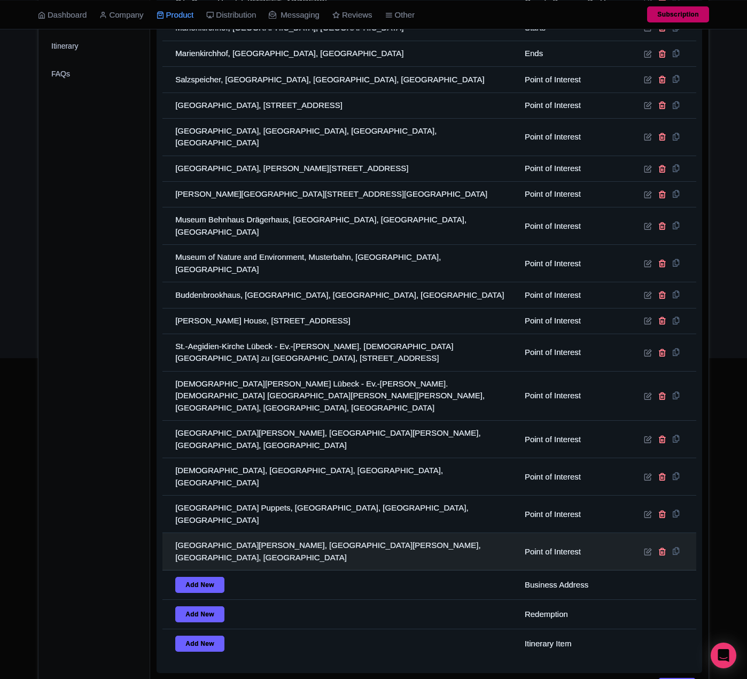
drag, startPoint x: 10, startPoint y: 481, endPoint x: 292, endPoint y: 484, distance: 282.8
click at [292, 533] on td "Kunsthalle St. Annen, St.-Annen-Straße, Lübeck, Germany" at bounding box center [341, 551] width 356 height 37
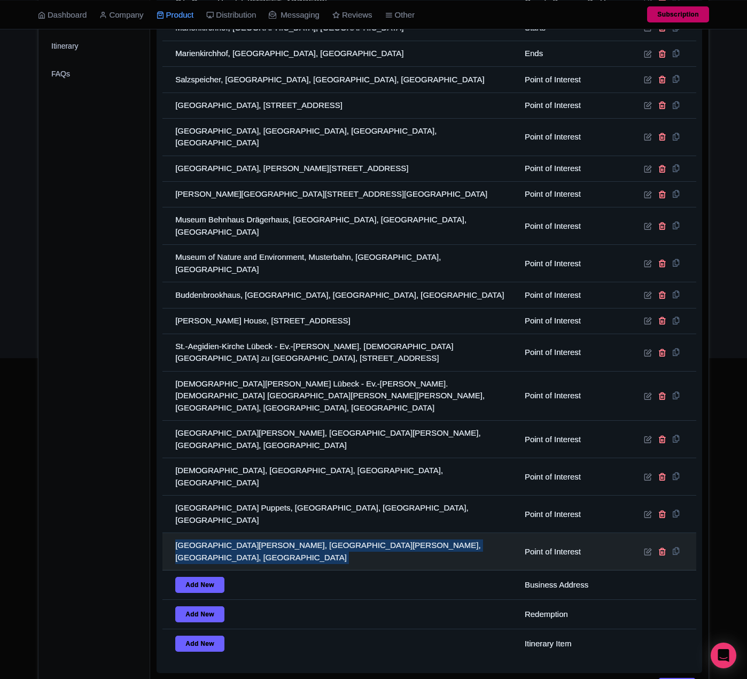
click at [292, 533] on td "Kunsthalle St. Annen, St.-Annen-Straße, Lübeck, Germany" at bounding box center [341, 551] width 356 height 37
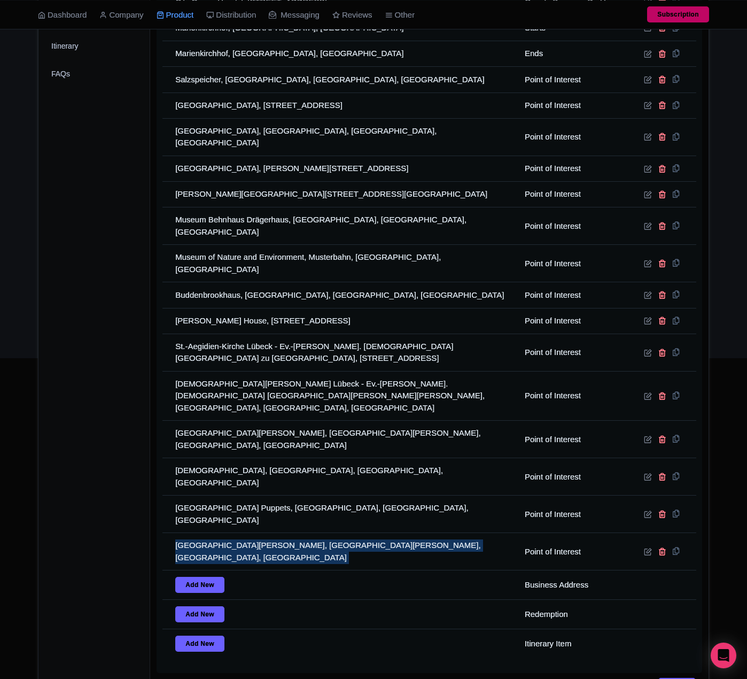
scroll to position [0, 0]
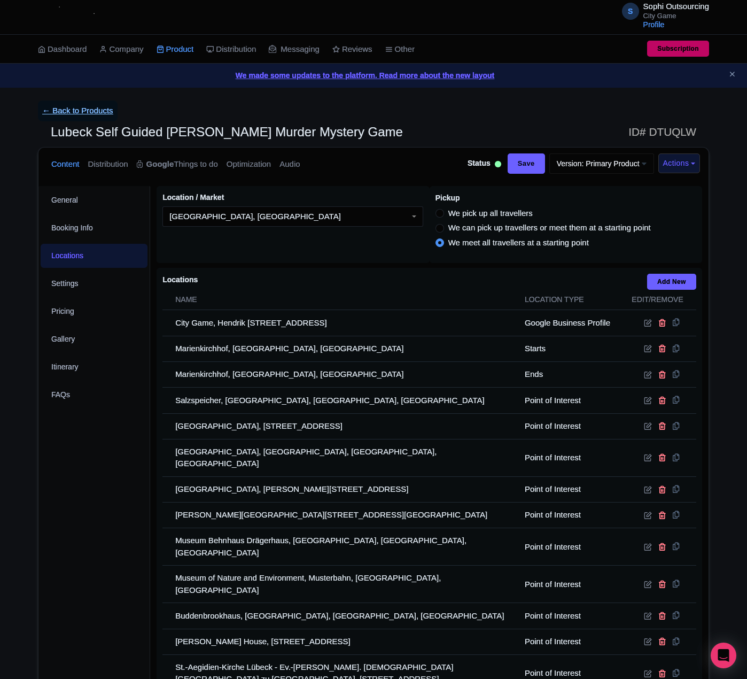
click at [93, 114] on link "← Back to Products" at bounding box center [78, 111] width 80 height 21
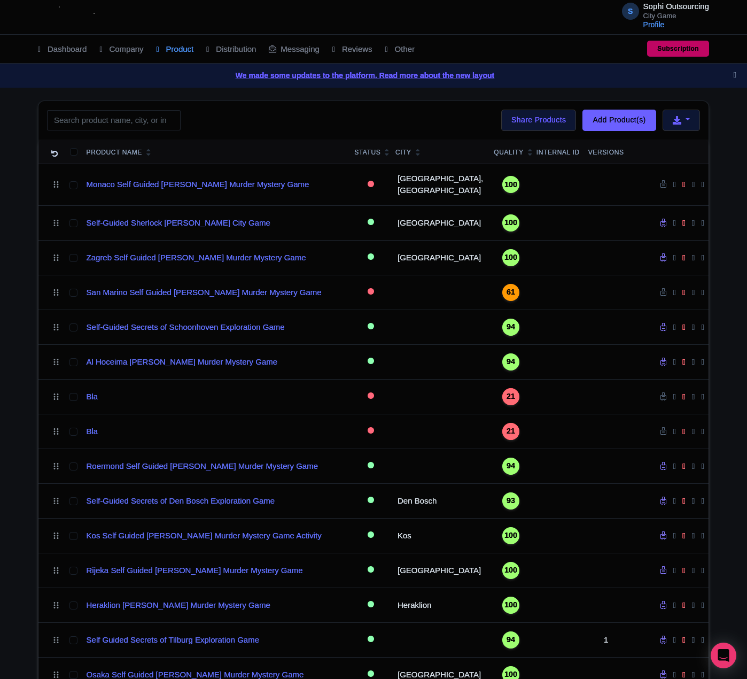
drag, startPoint x: 0, startPoint y: 0, endPoint x: 91, endPoint y: 112, distance: 144.8
click at [91, 112] on input "search" at bounding box center [114, 120] width 134 height 20
type input "Belgrade Self-Guided [PERSON_NAME] Murder Mystery Game"
click button "Search" at bounding box center [0, 0] width 0 height 0
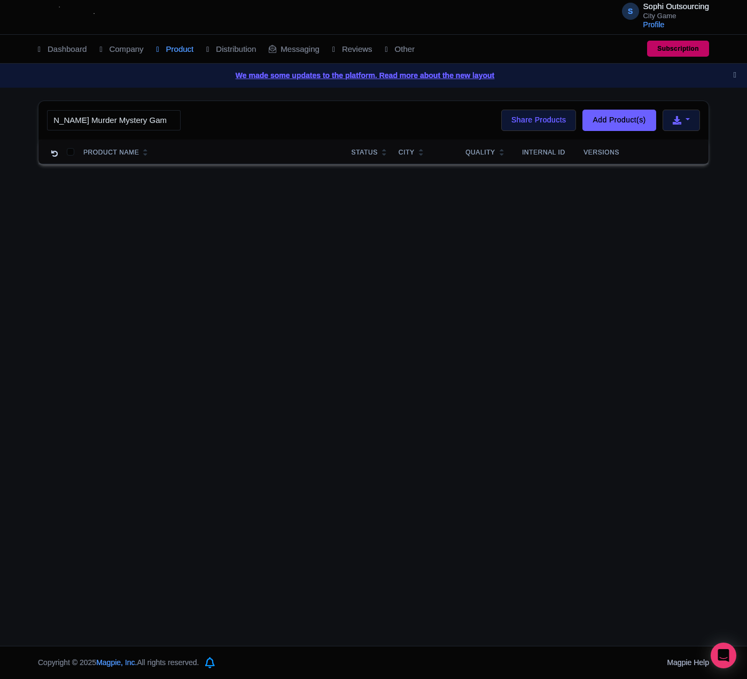
click at [124, 119] on input "Belgrade Self-Guided [PERSON_NAME] Murder Mystery Game" at bounding box center [114, 120] width 134 height 20
click at [122, 123] on input "search" at bounding box center [114, 120] width 134 height 20
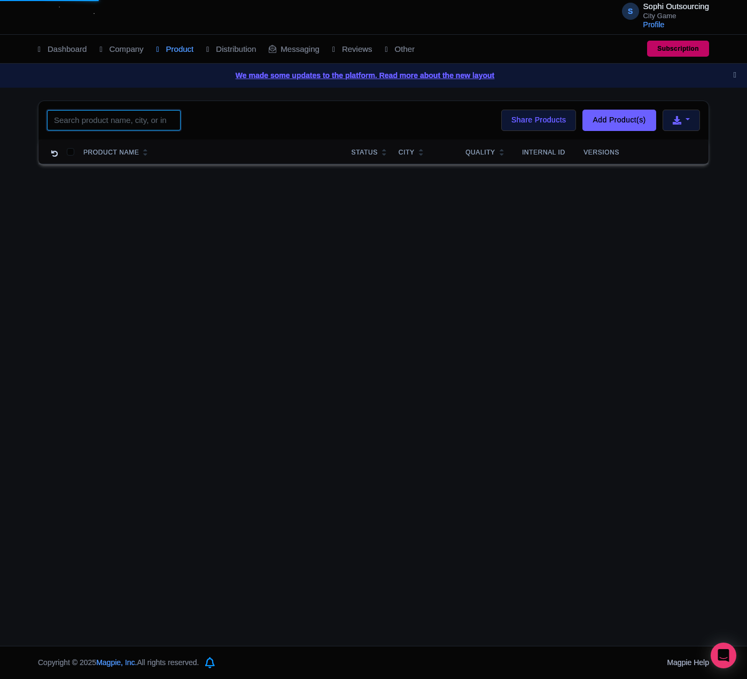
paste input "[GEOGRAPHIC_DATA]"
type input "[GEOGRAPHIC_DATA]"
click button "Search" at bounding box center [0, 0] width 0 height 0
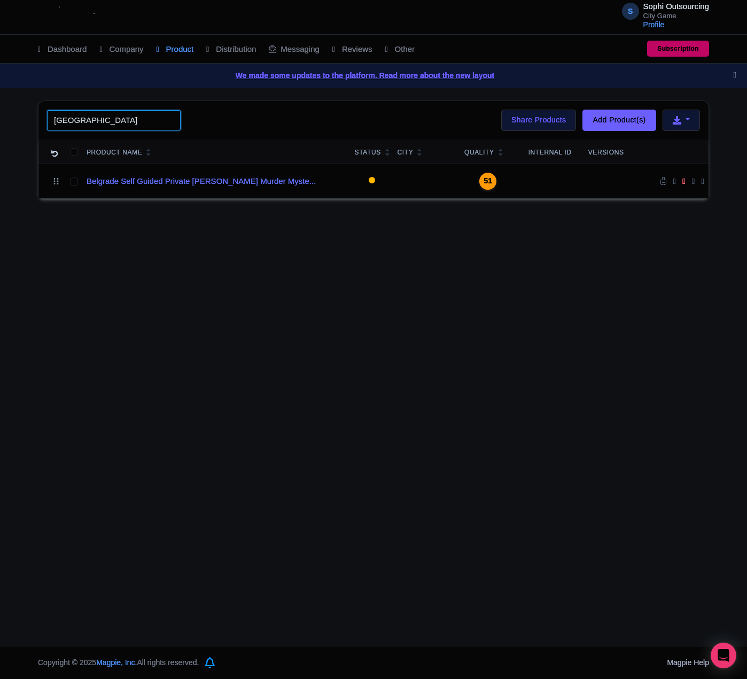
click at [95, 113] on input "[GEOGRAPHIC_DATA]" at bounding box center [114, 120] width 134 height 20
click at [97, 118] on input "[GEOGRAPHIC_DATA]" at bounding box center [114, 120] width 134 height 20
click button "Search" at bounding box center [0, 0] width 0 height 0
click at [353, 300] on div "S Sophi Outsourcing City Game Profile Users Settings Sign out Dashboard Company…" at bounding box center [373, 323] width 747 height 646
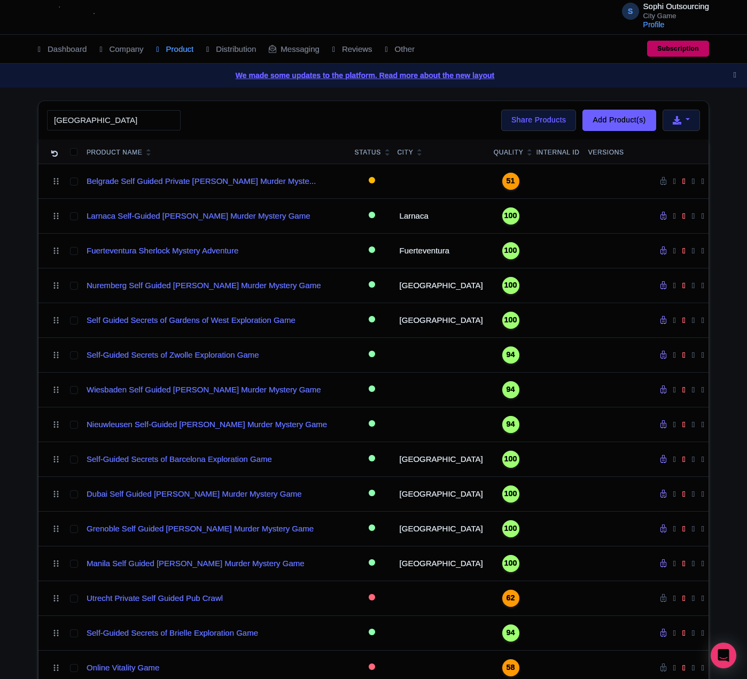
scroll to position [267, 0]
